Goal: Communication & Community: Answer question/provide support

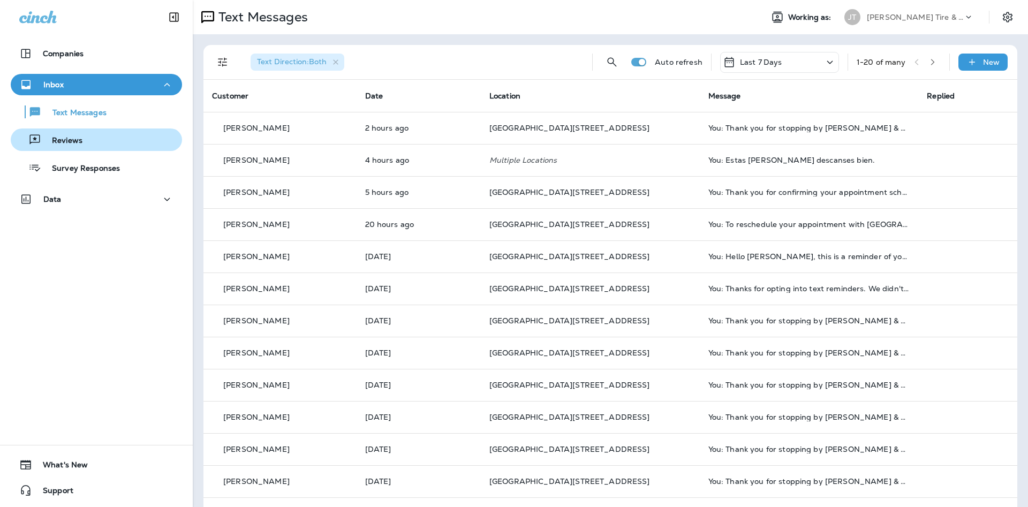
click at [67, 136] on p "Reviews" at bounding box center [61, 141] width 41 height 10
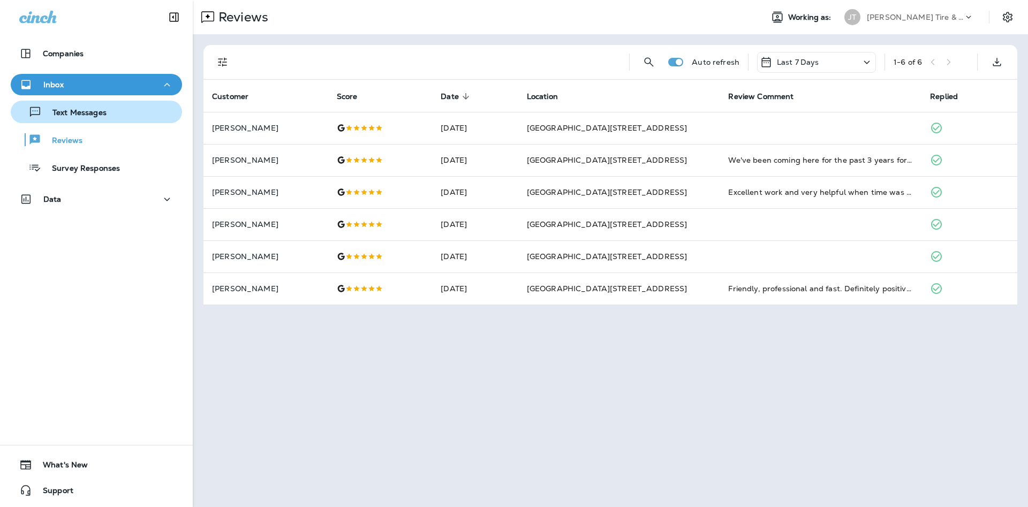
click at [163, 112] on div "Text Messages" at bounding box center [96, 112] width 163 height 16
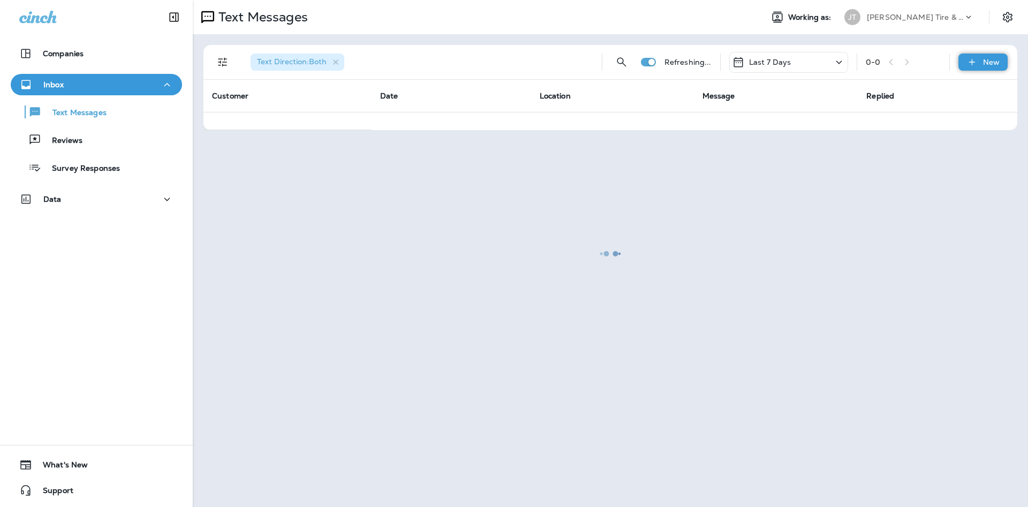
click at [985, 58] on p "New" at bounding box center [991, 62] width 17 height 9
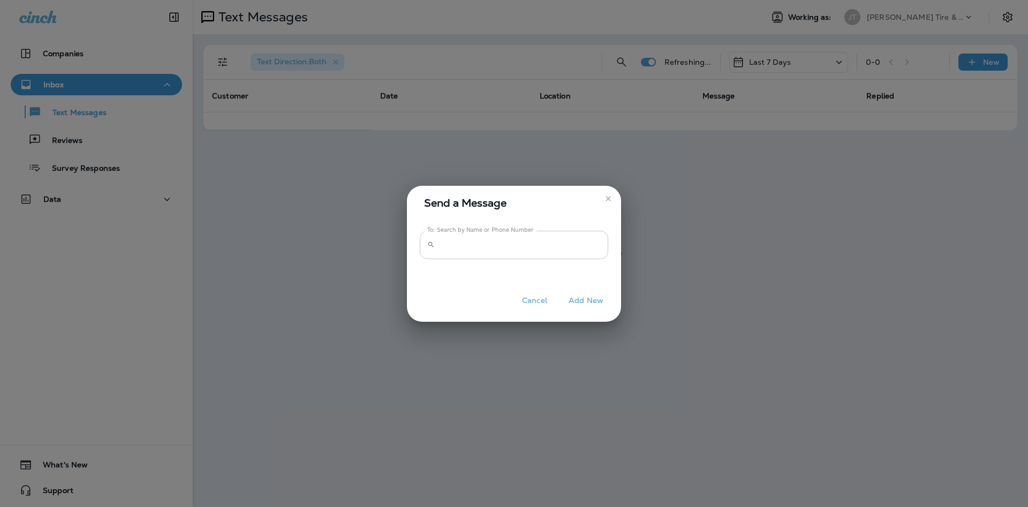
click at [544, 243] on input "To: Search by Name or Phone Number" at bounding box center [523, 245] width 169 height 28
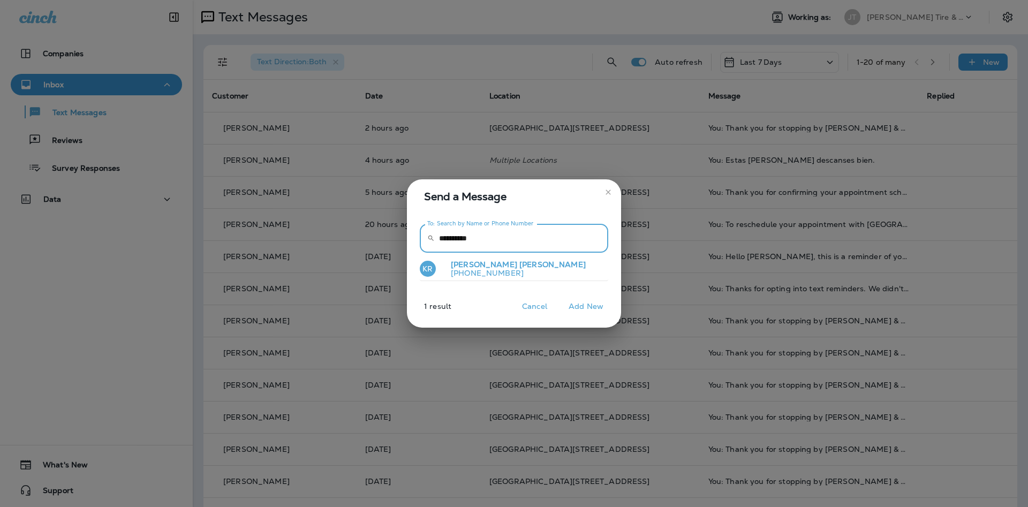
type input "**********"
click at [539, 273] on button "KR [PERSON_NAME] [PHONE_NUMBER]" at bounding box center [514, 269] width 188 height 25
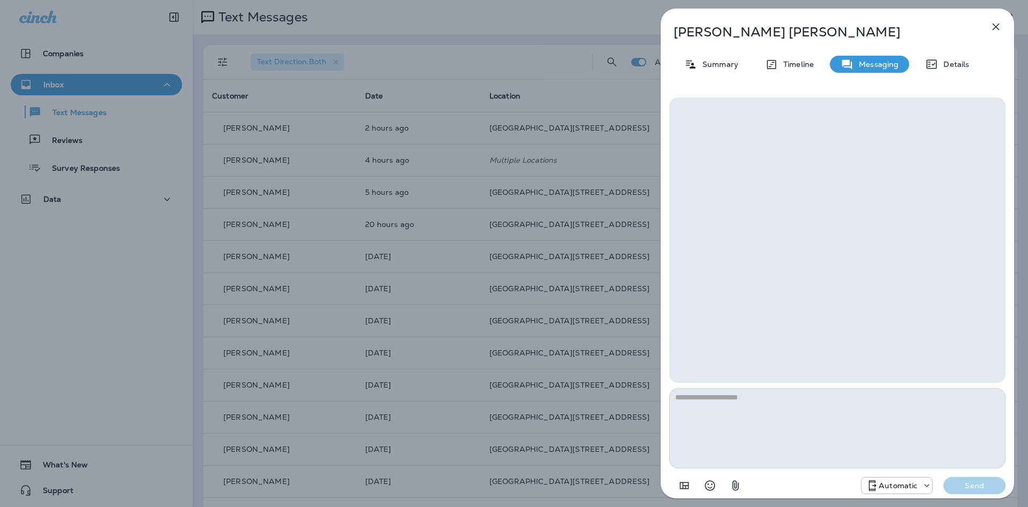
click at [888, 488] on p "Automatic" at bounding box center [897, 485] width 39 height 9
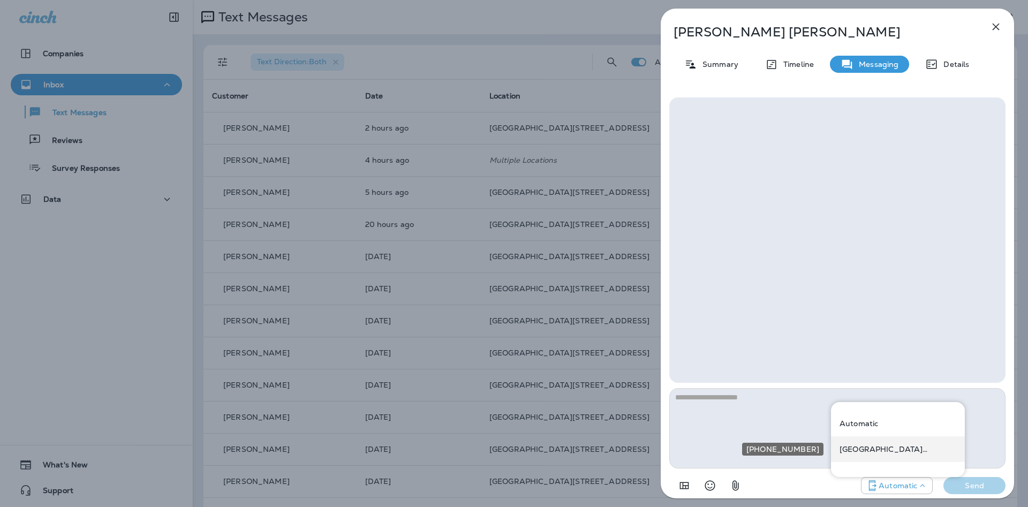
click at [886, 450] on p "[GEOGRAPHIC_DATA][STREET_ADDRESS] ([STREET_ADDRESS])" at bounding box center [897, 449] width 117 height 9
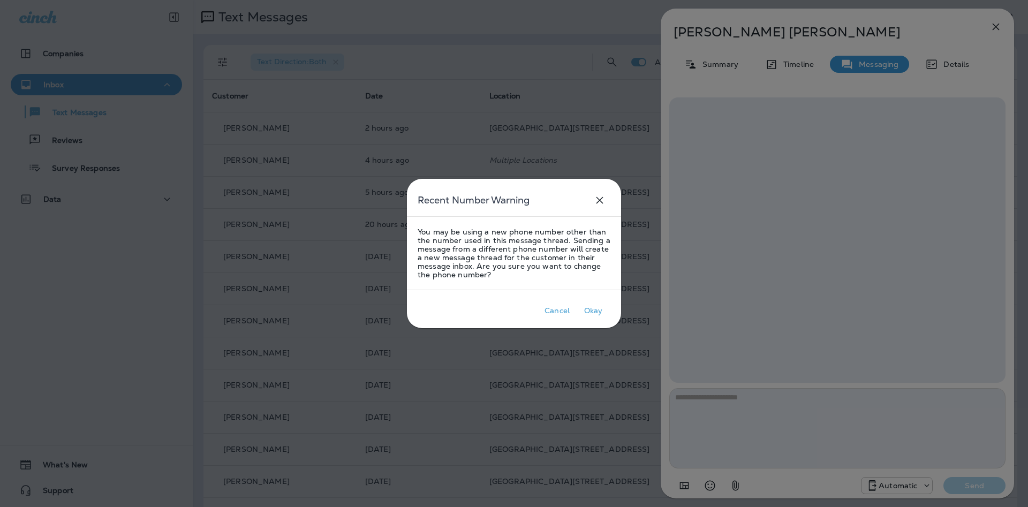
click at [756, 424] on div at bounding box center [514, 253] width 1028 height 507
click at [597, 313] on div "Okay" at bounding box center [593, 310] width 19 height 9
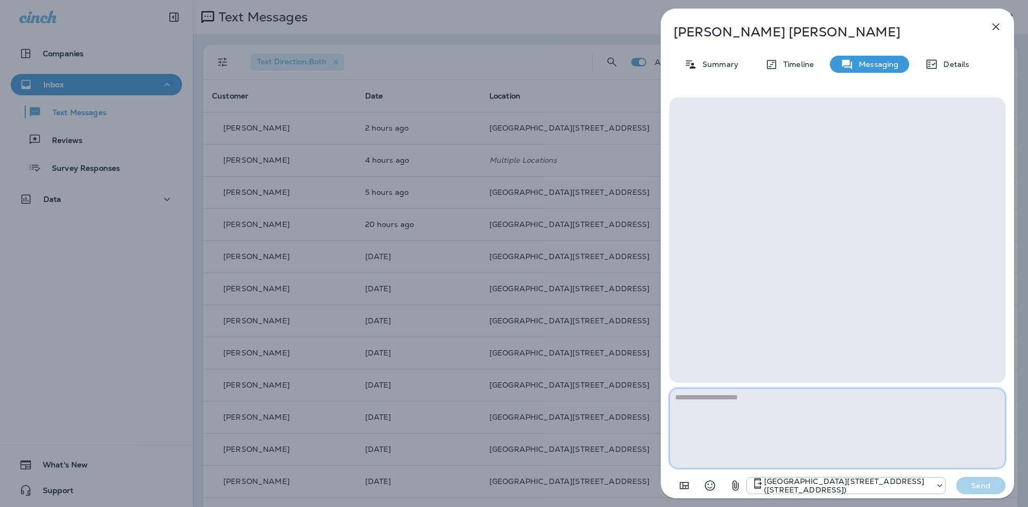
click at [923, 432] on textarea at bounding box center [837, 428] width 336 height 80
type textarea "*"
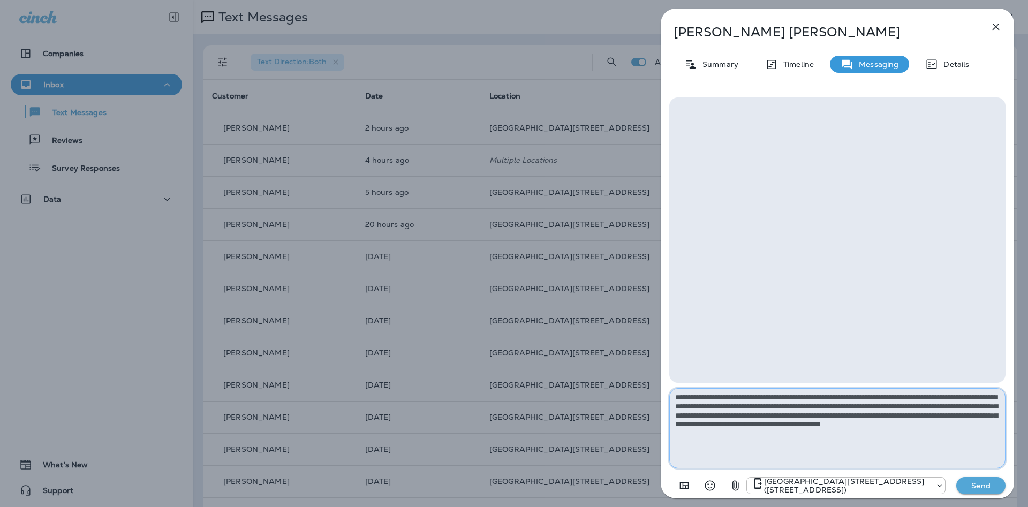
type textarea "**********"
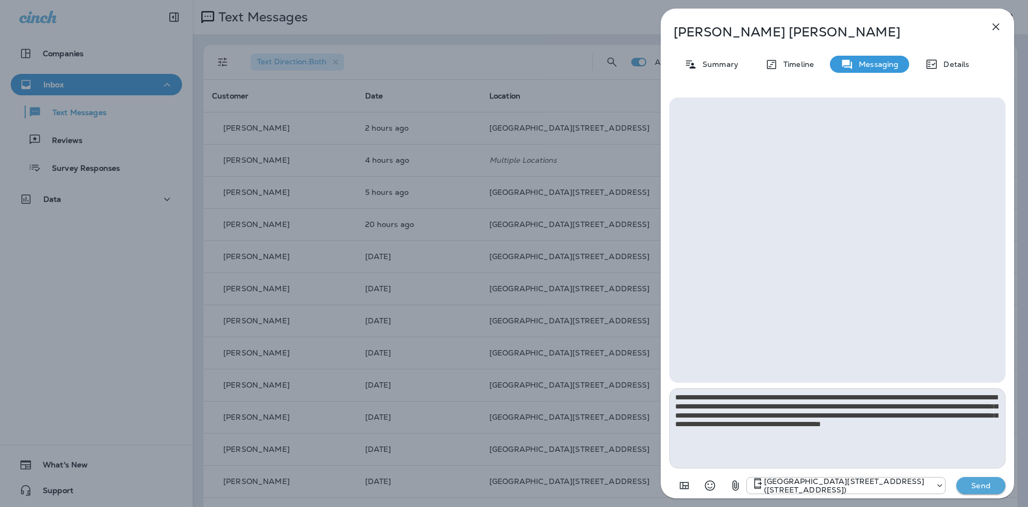
click at [960, 480] on button "Send" at bounding box center [980, 485] width 49 height 17
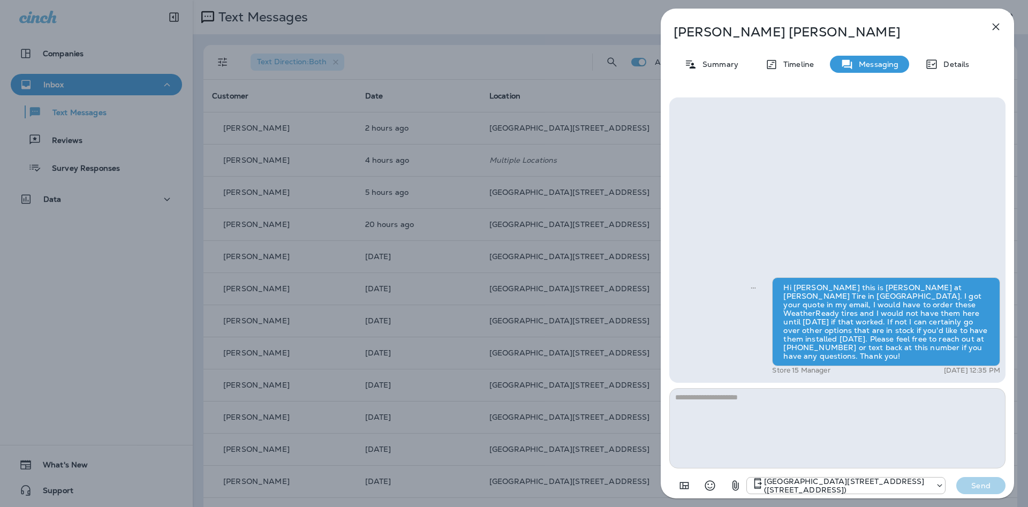
click at [998, 28] on icon "button" at bounding box center [995, 26] width 13 height 13
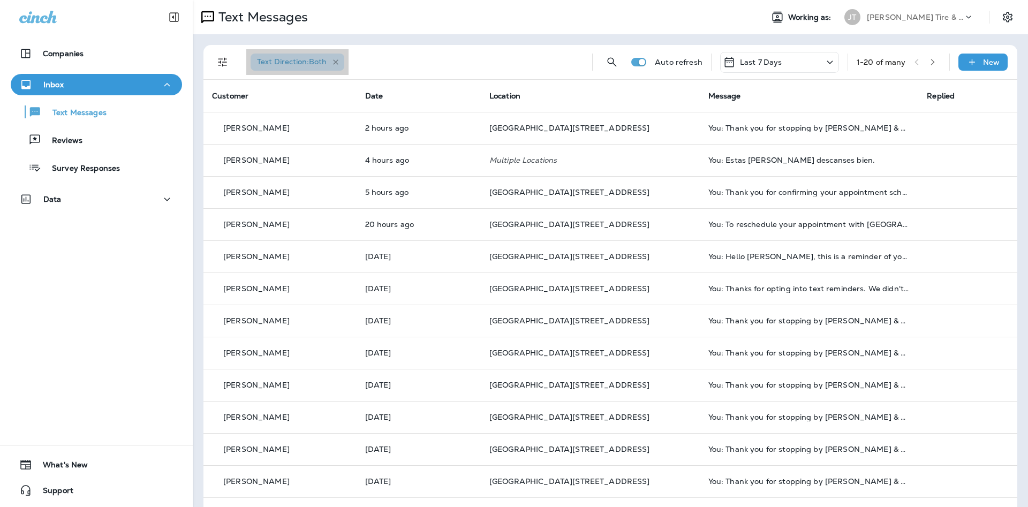
click at [338, 62] on icon "button" at bounding box center [335, 62] width 9 height 9
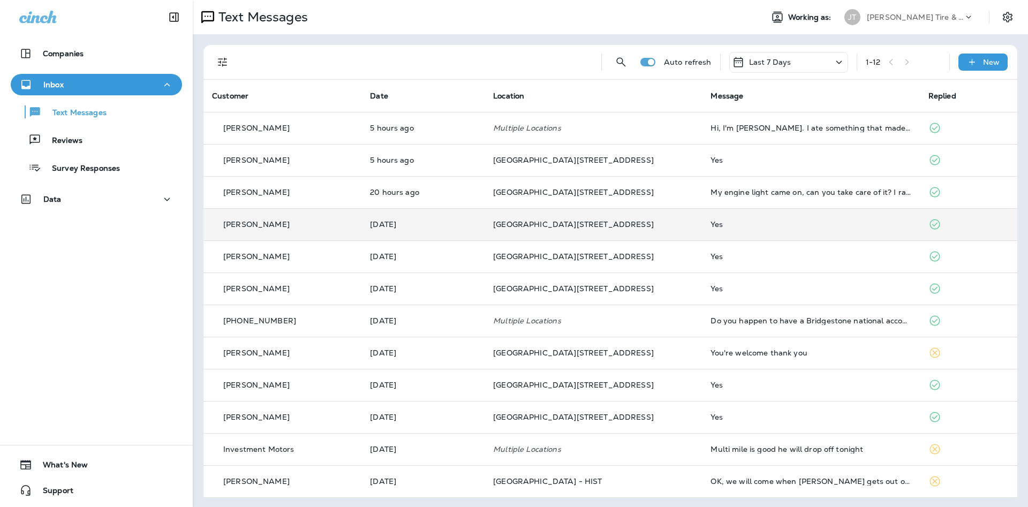
click at [851, 217] on td "Yes" at bounding box center [810, 224] width 217 height 32
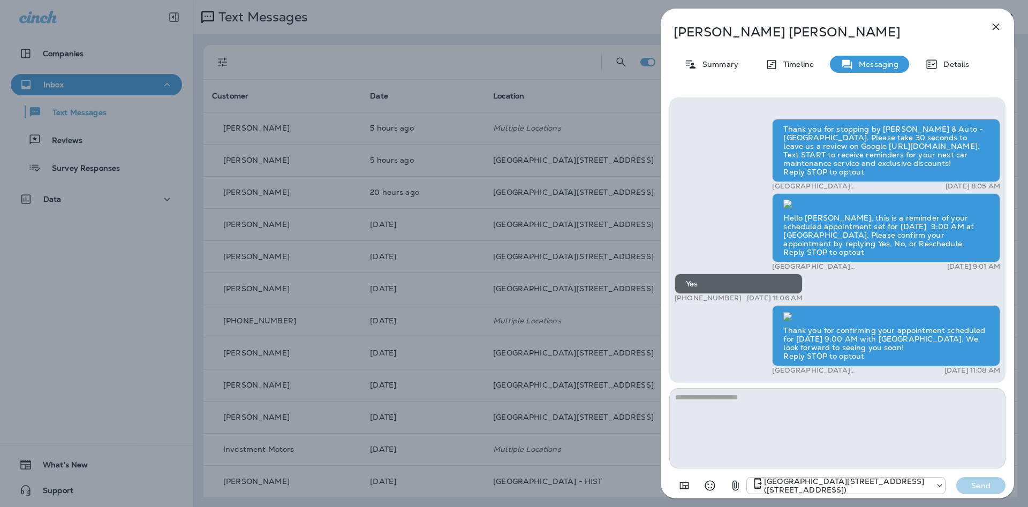
click at [990, 24] on icon "button" at bounding box center [995, 26] width 13 height 13
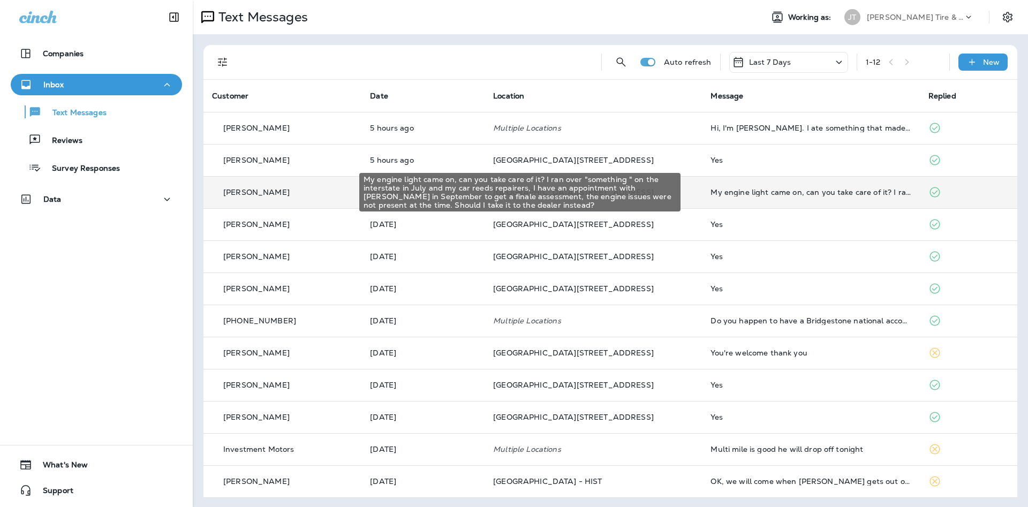
click at [832, 193] on div "My engine light came on, can you take care of it? I ran over "something " on th…" at bounding box center [810, 192] width 200 height 9
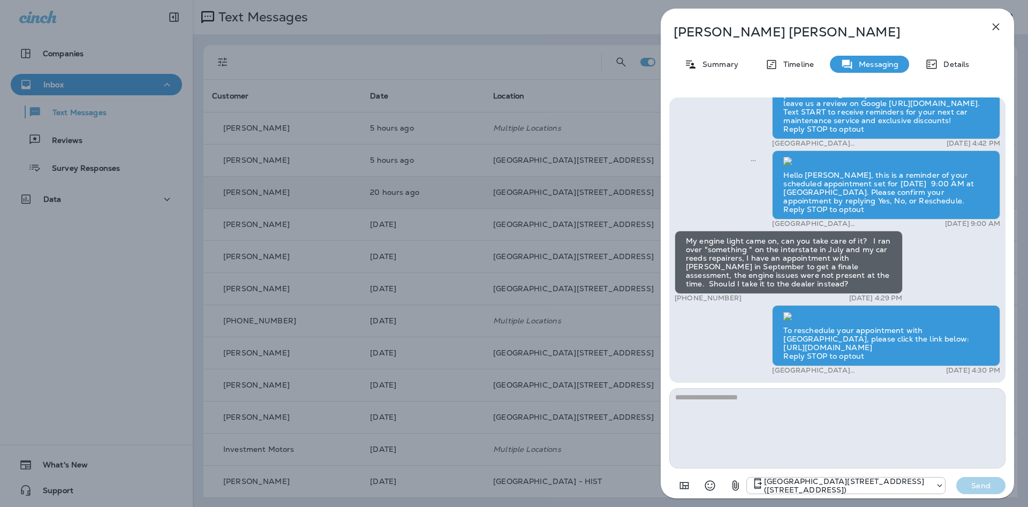
click at [992, 31] on icon "button" at bounding box center [995, 26] width 13 height 13
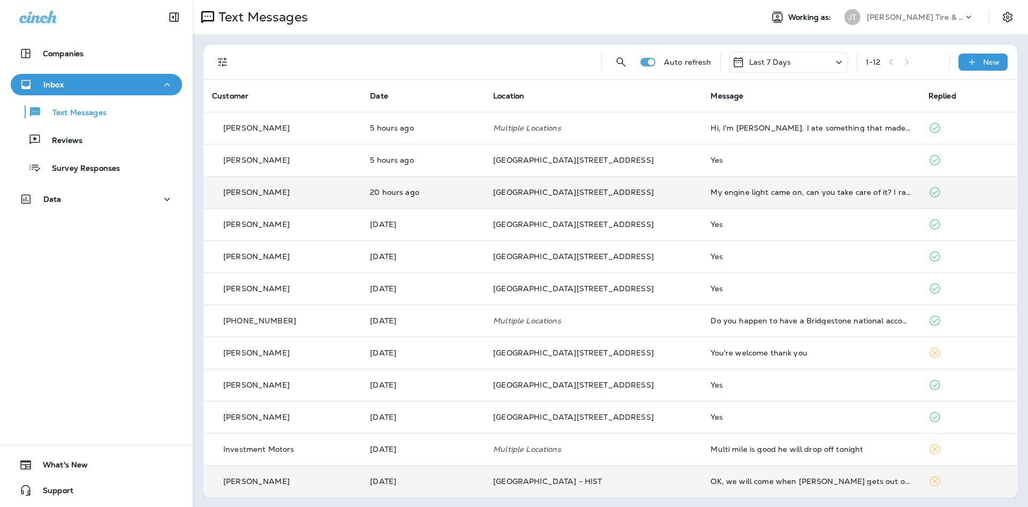
scroll to position [1, 0]
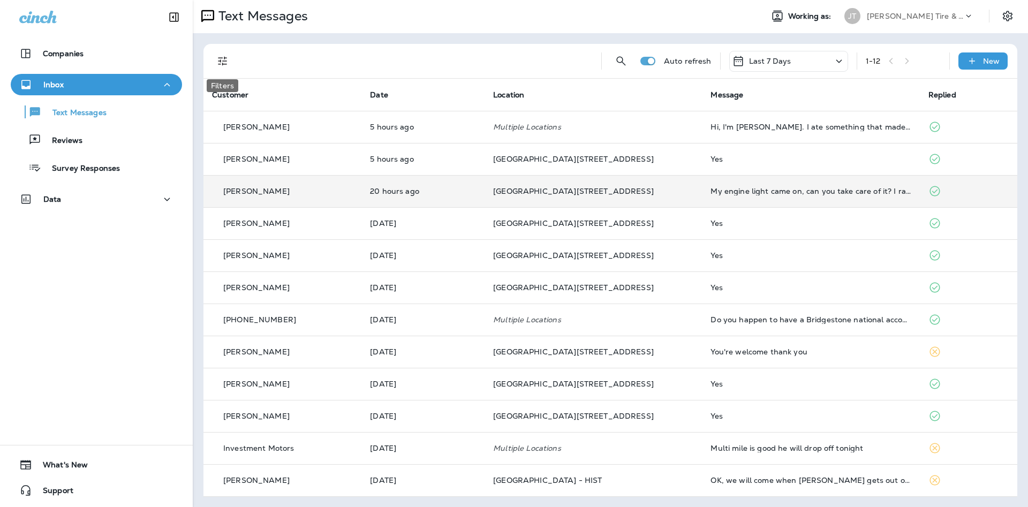
click at [219, 59] on icon "Filters" at bounding box center [222, 61] width 13 height 13
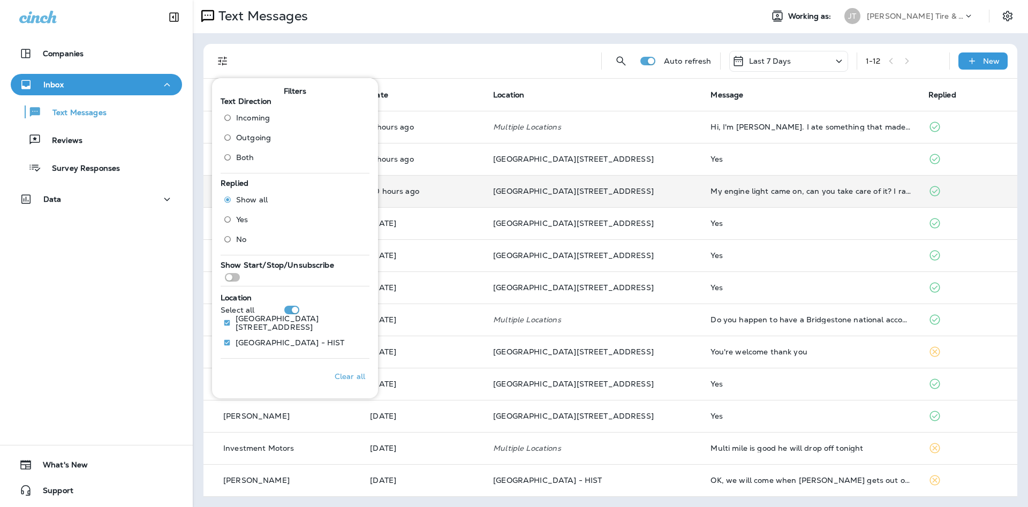
click at [245, 132] on label "Outgoing" at bounding box center [245, 137] width 52 height 17
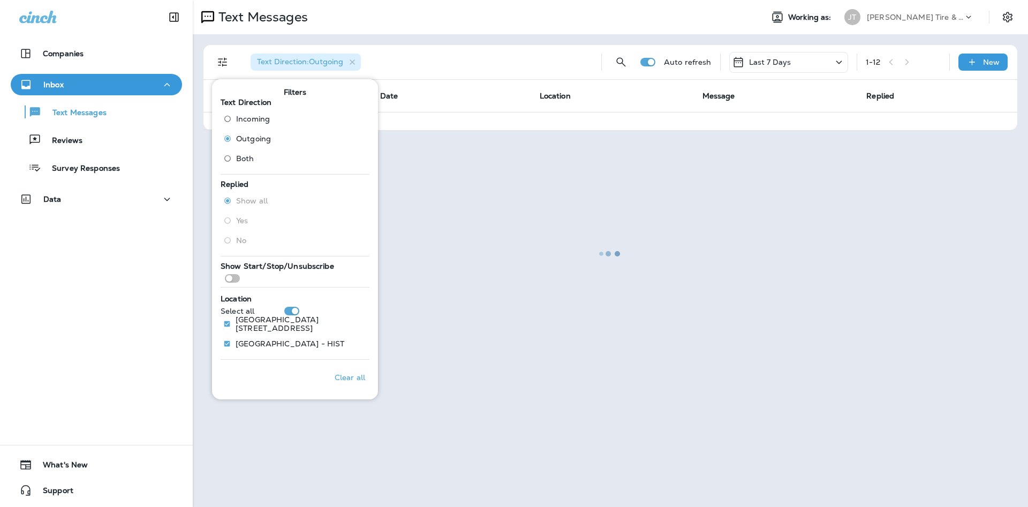
click at [404, 66] on div at bounding box center [610, 253] width 833 height 505
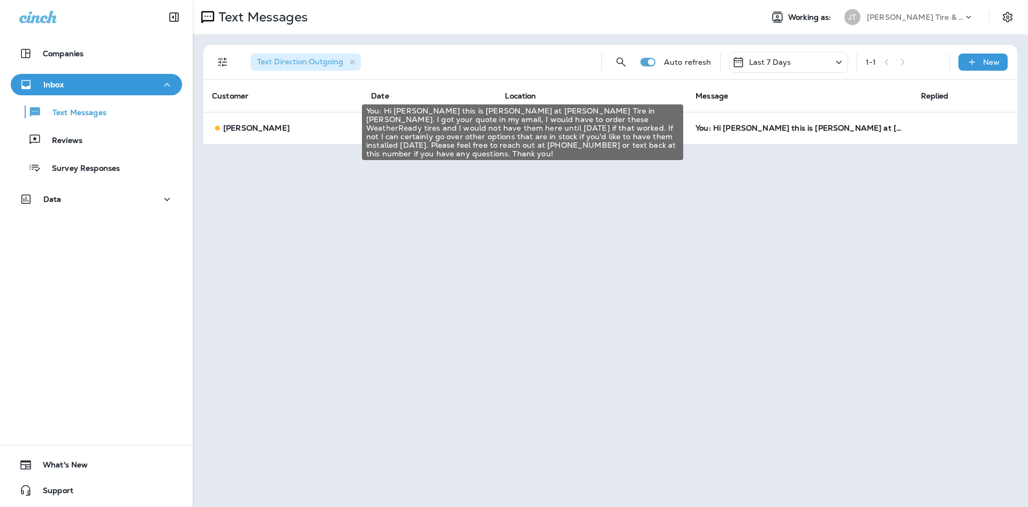
click at [805, 129] on div "You: Hi [PERSON_NAME] this is [PERSON_NAME] at [PERSON_NAME] Tire in [PERSON_NA…" at bounding box center [799, 128] width 208 height 9
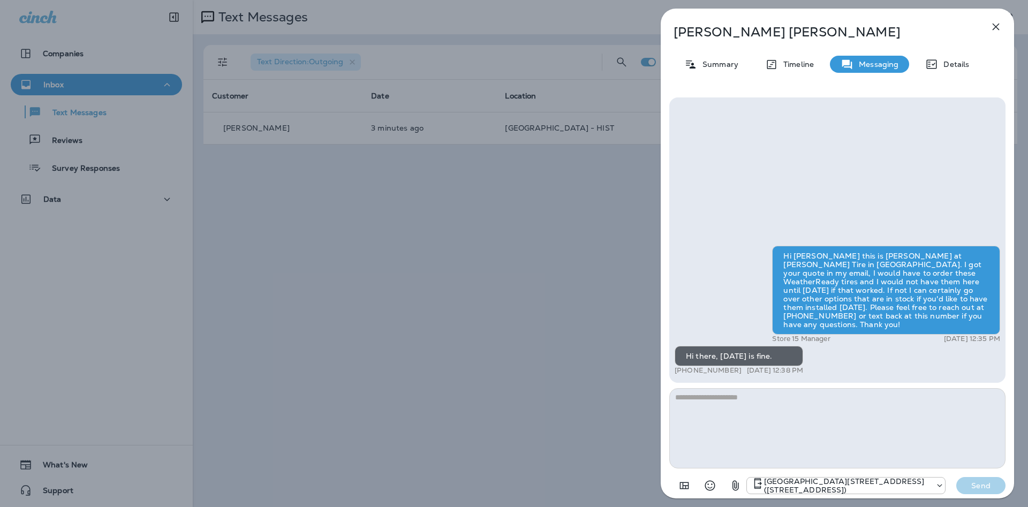
click at [841, 434] on textarea at bounding box center [837, 428] width 336 height 80
type textarea "*"
type textarea "**********"
click at [974, 490] on button "Send" at bounding box center [980, 485] width 49 height 17
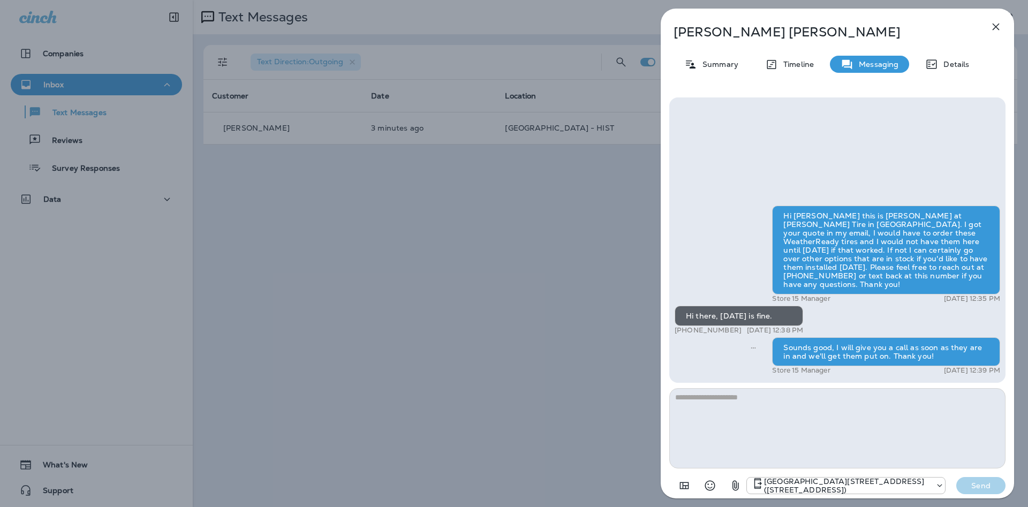
click at [993, 32] on icon "button" at bounding box center [995, 26] width 13 height 13
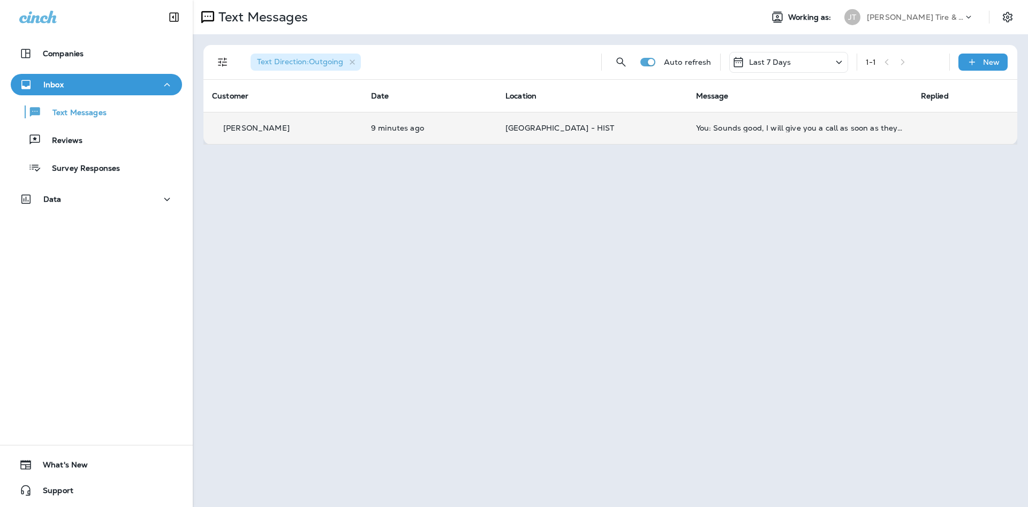
click at [761, 116] on td "You: Sounds good, I will give you a call as soon as they are in and we'll get t…" at bounding box center [799, 128] width 225 height 32
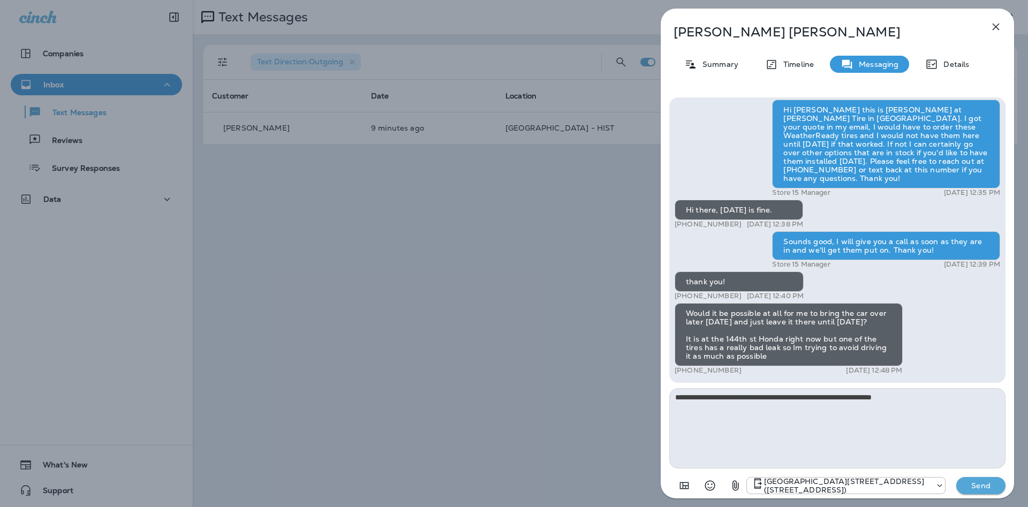
click at [722, 398] on textarea "**********" at bounding box center [837, 428] width 336 height 80
type textarea "**********"
click at [961, 488] on p "Send" at bounding box center [980, 486] width 45 height 10
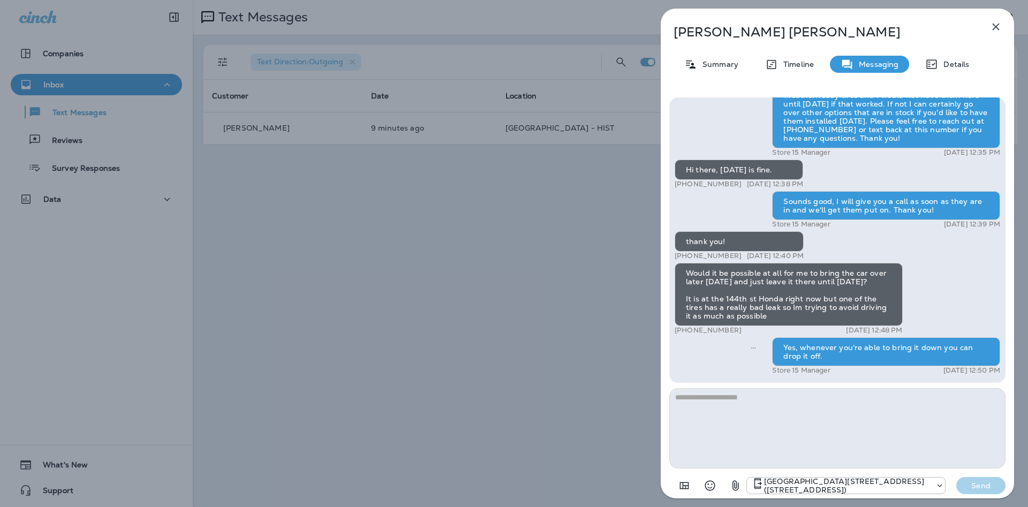
drag, startPoint x: 995, startPoint y: 26, endPoint x: 996, endPoint y: 36, distance: 10.2
click at [995, 25] on icon "button" at bounding box center [995, 26] width 13 height 13
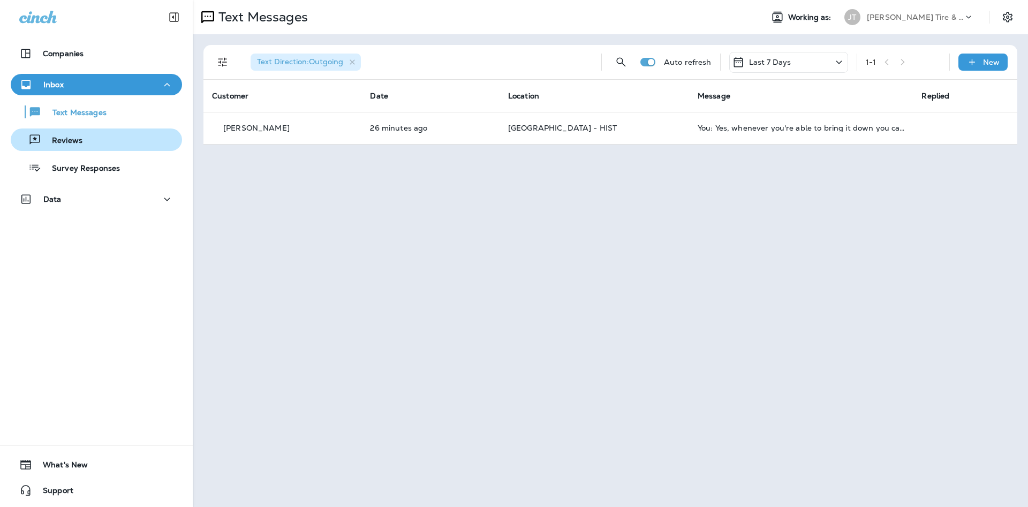
click at [76, 138] on p "Reviews" at bounding box center [61, 141] width 41 height 10
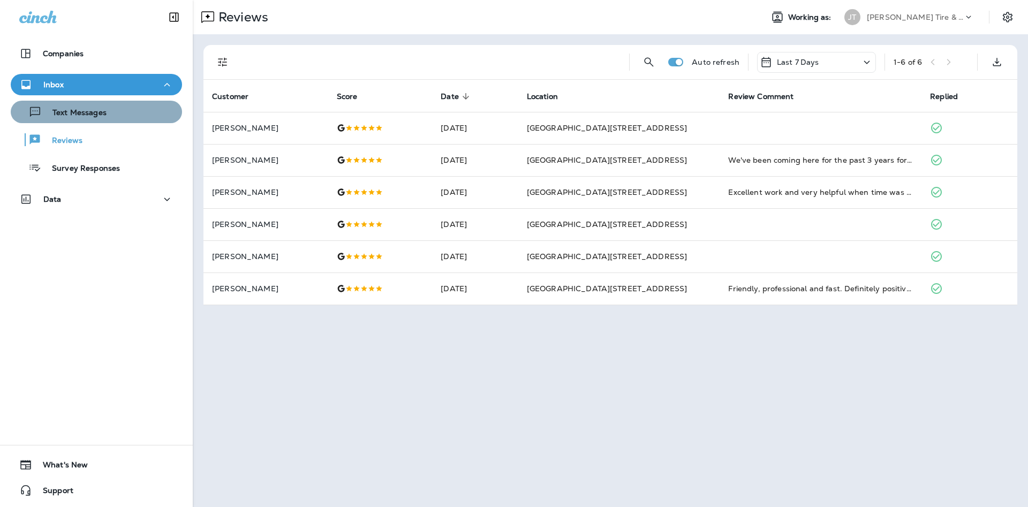
click at [164, 120] on button "Text Messages" at bounding box center [96, 112] width 171 height 22
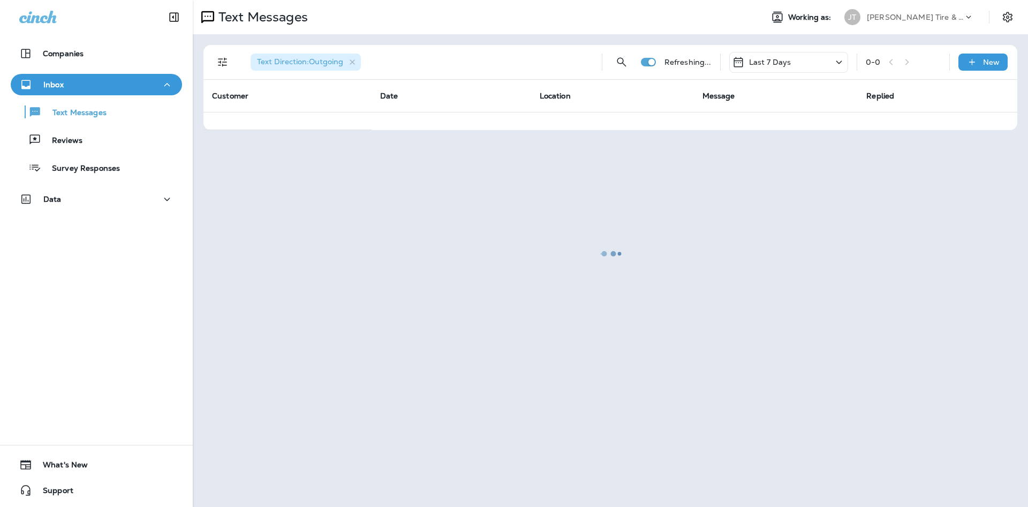
click at [222, 60] on div at bounding box center [610, 253] width 833 height 505
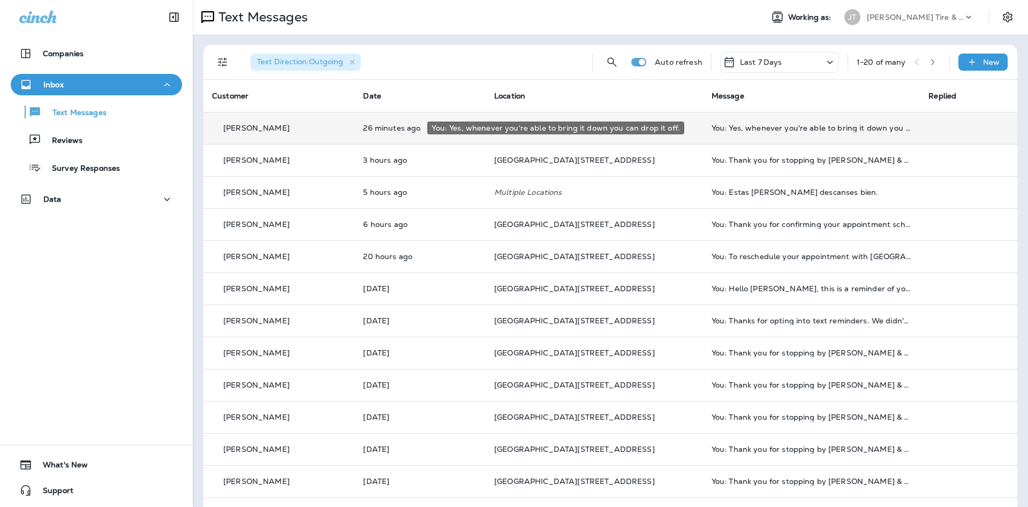
click at [809, 124] on div "You: Yes, whenever you're able to bring it down you can drop it off." at bounding box center [811, 128] width 200 height 9
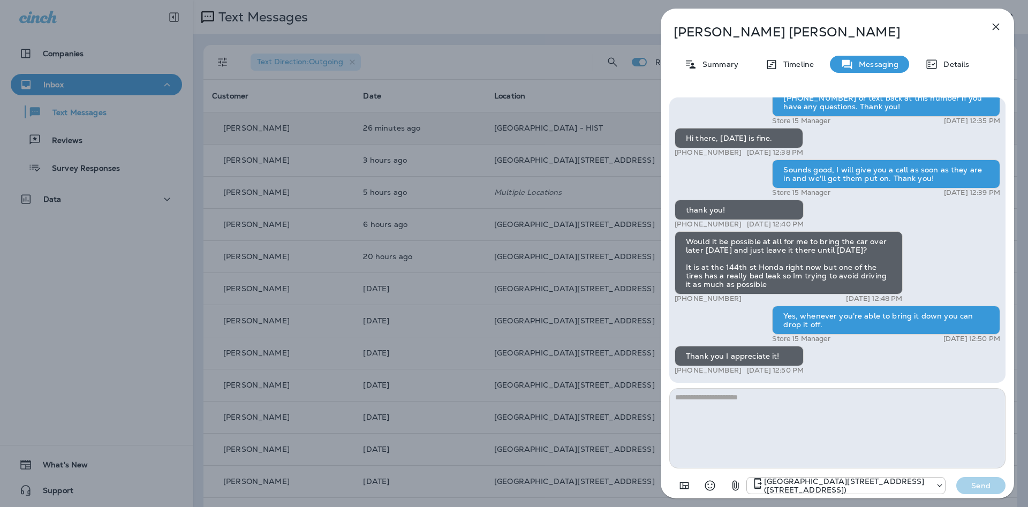
click at [993, 25] on icon "button" at bounding box center [995, 27] width 7 height 7
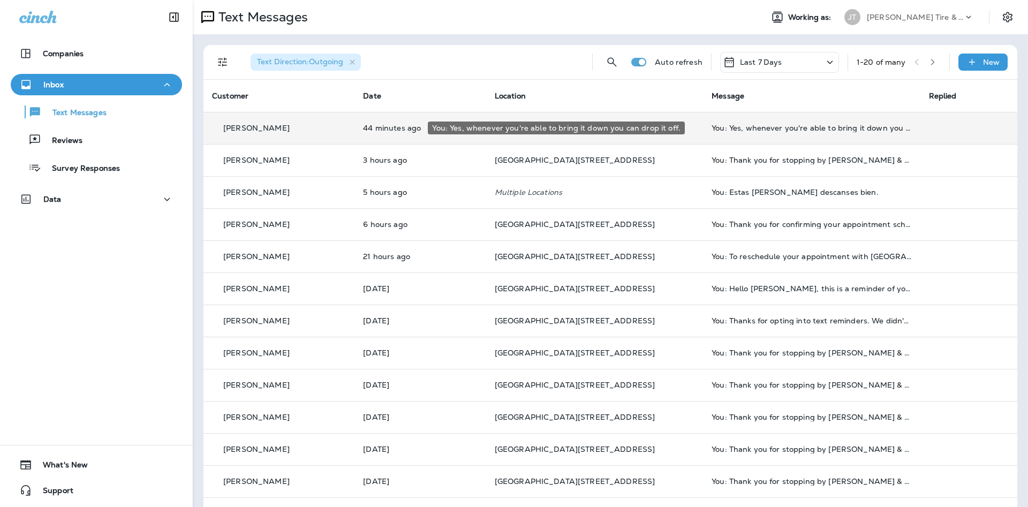
click at [751, 132] on div "You: Yes, whenever you're able to bring it down you can drop it off." at bounding box center [811, 128] width 200 height 9
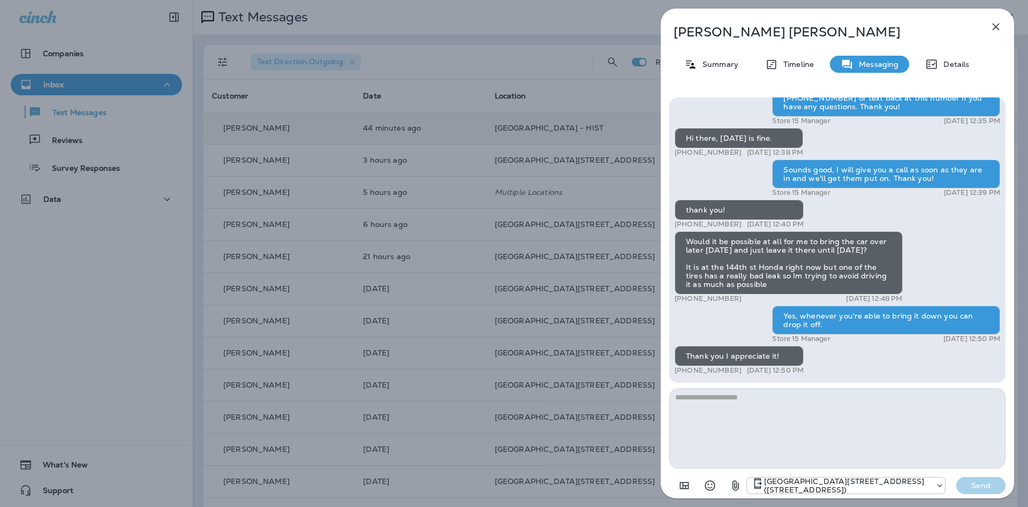
click at [994, 33] on button "button" at bounding box center [995, 26] width 21 height 21
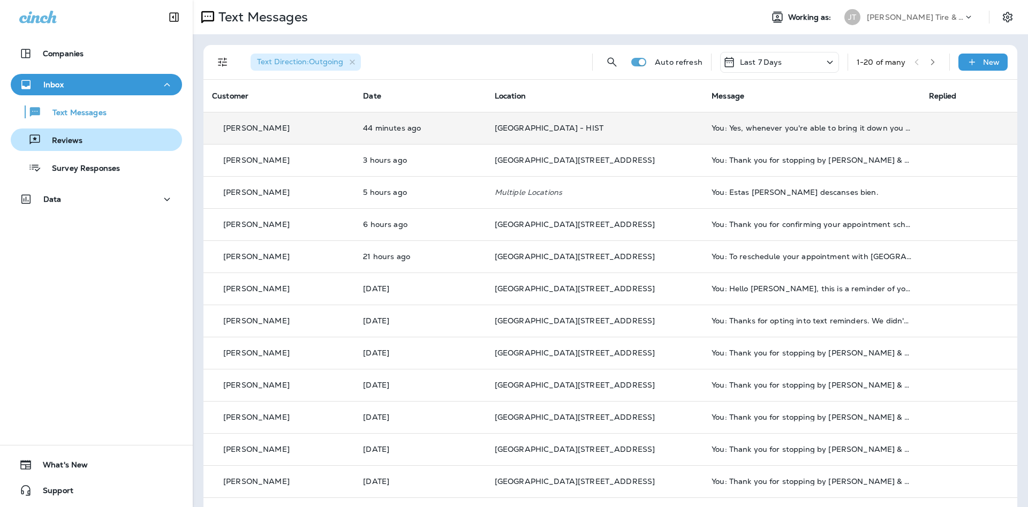
click at [128, 146] on div "Reviews" at bounding box center [96, 140] width 163 height 16
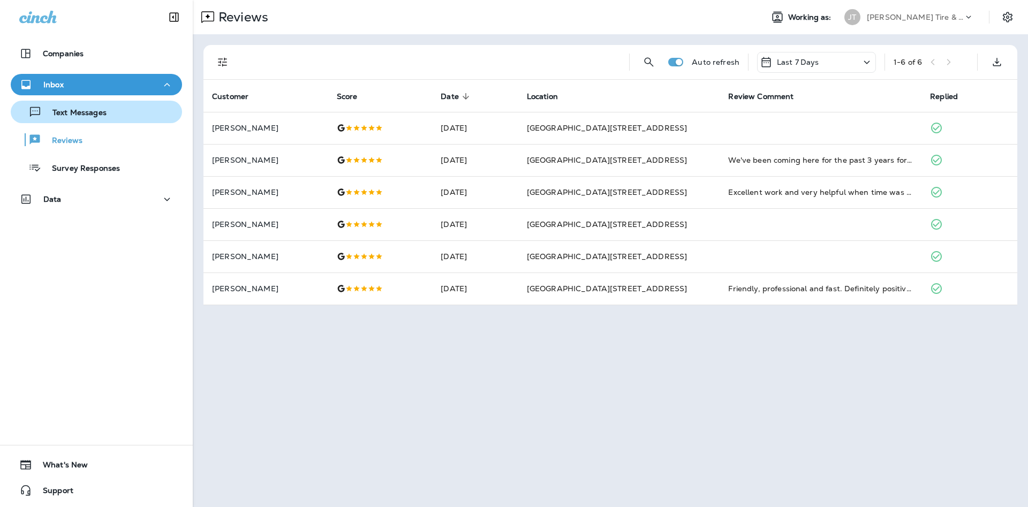
click at [135, 121] on button "Text Messages" at bounding box center [96, 112] width 171 height 22
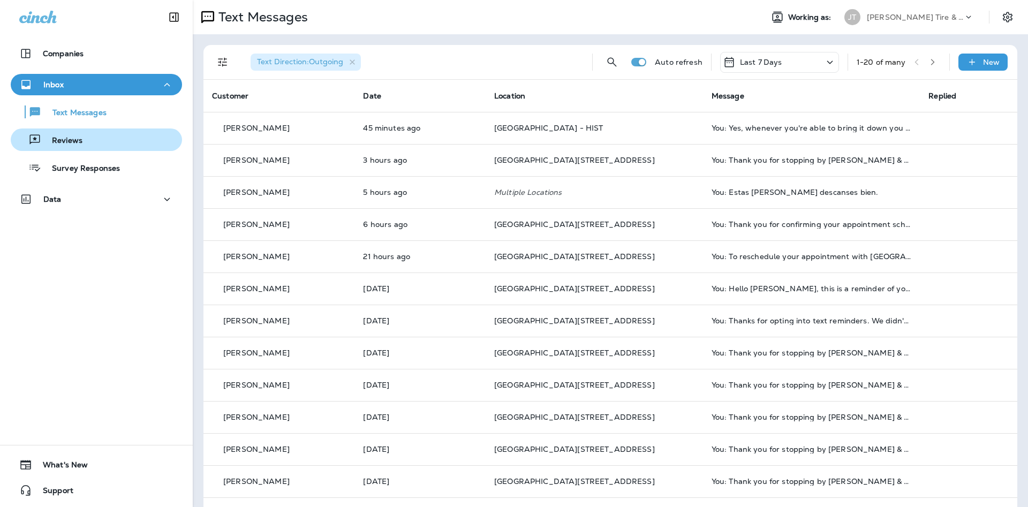
click at [77, 143] on p "Reviews" at bounding box center [61, 141] width 41 height 10
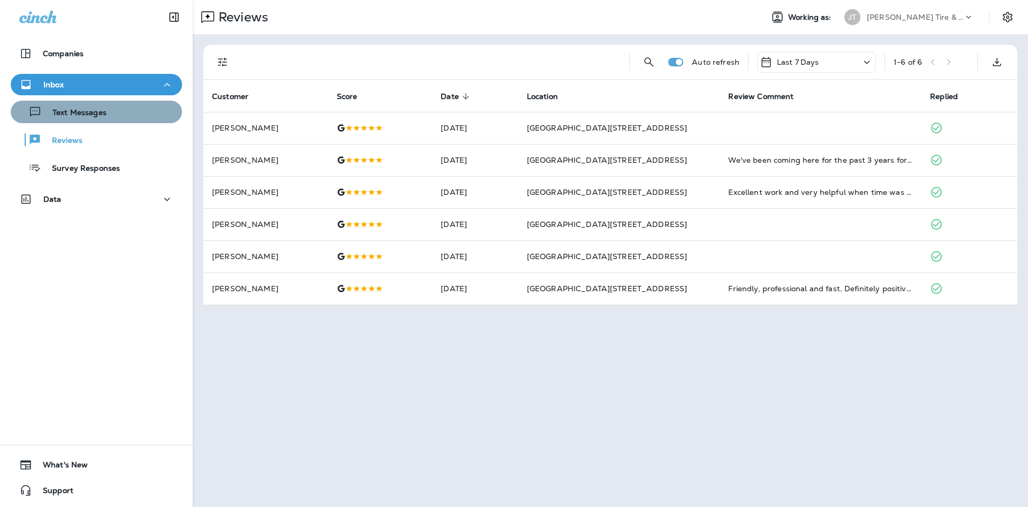
click at [95, 119] on div "Text Messages" at bounding box center [61, 112] width 92 height 16
